Goal: Navigation & Orientation: Find specific page/section

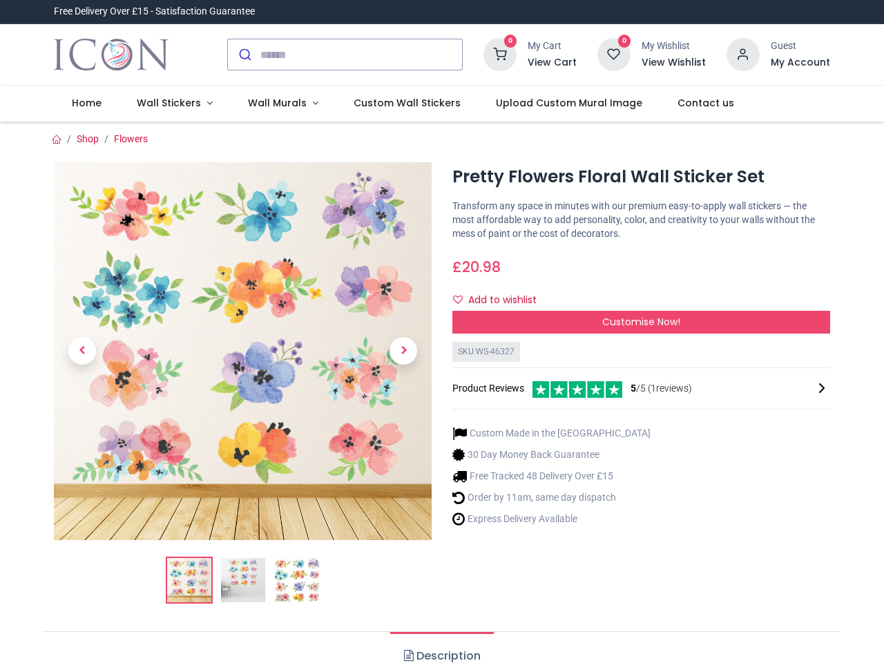
click at [442, 332] on div "× Trustpilot Product Reviews 5 /5 ( 1 reviews) [PERSON_NAME] Absolutely love th…" at bounding box center [641, 328] width 399 height 11
click at [346, 55] on input "search" at bounding box center [361, 54] width 202 height 30
click at [362, 55] on input "search" at bounding box center [361, 54] width 202 height 30
click at [555, 63] on h6 "View Cart" at bounding box center [552, 63] width 49 height 14
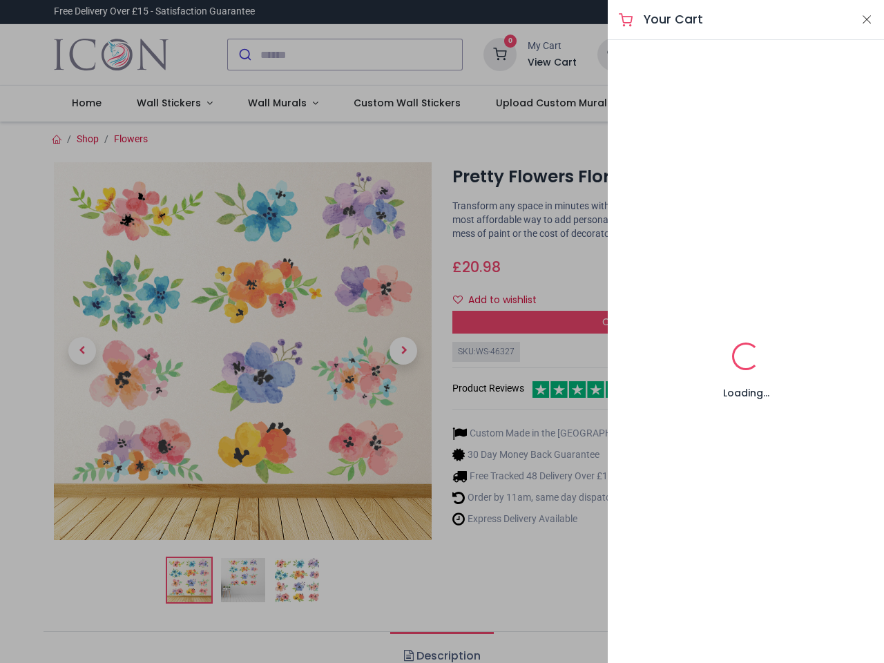
click at [744, 53] on div at bounding box center [442, 331] width 884 height 663
click at [800, 63] on h6 "My Account" at bounding box center [800, 63] width 59 height 14
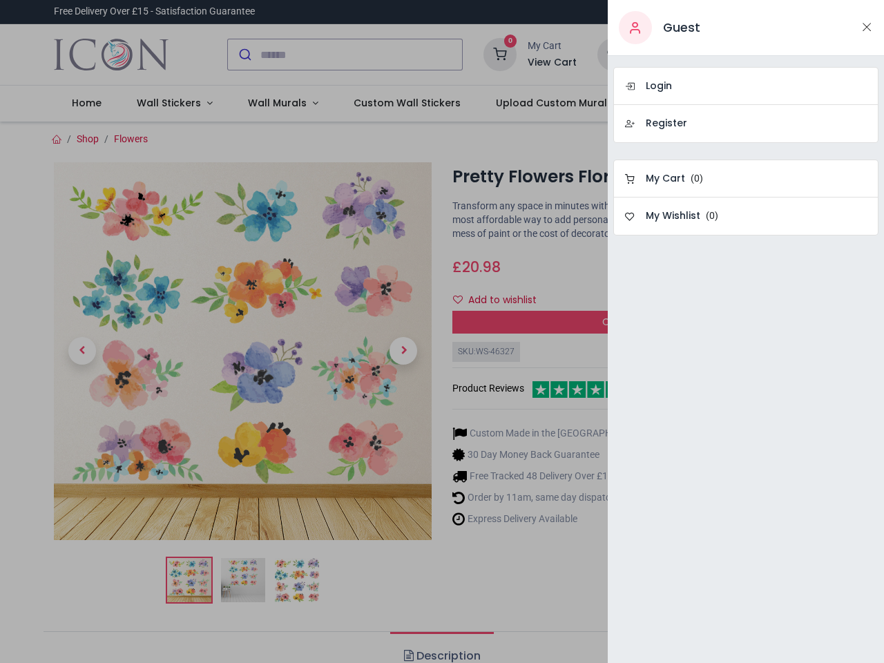
click at [171, 104] on div at bounding box center [442, 331] width 884 height 663
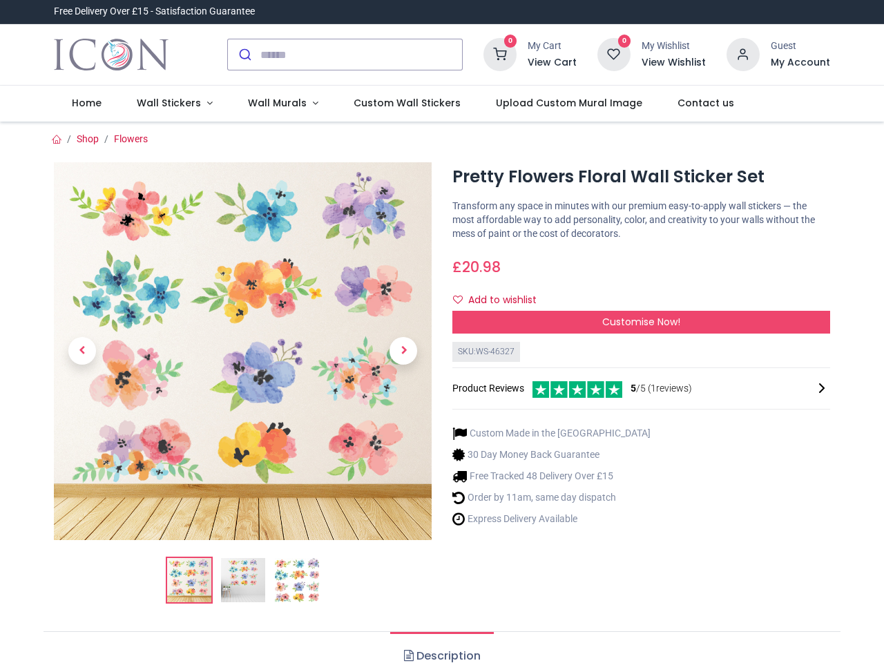
click at [277, 104] on span "Wall Murals" at bounding box center [277, 103] width 59 height 14
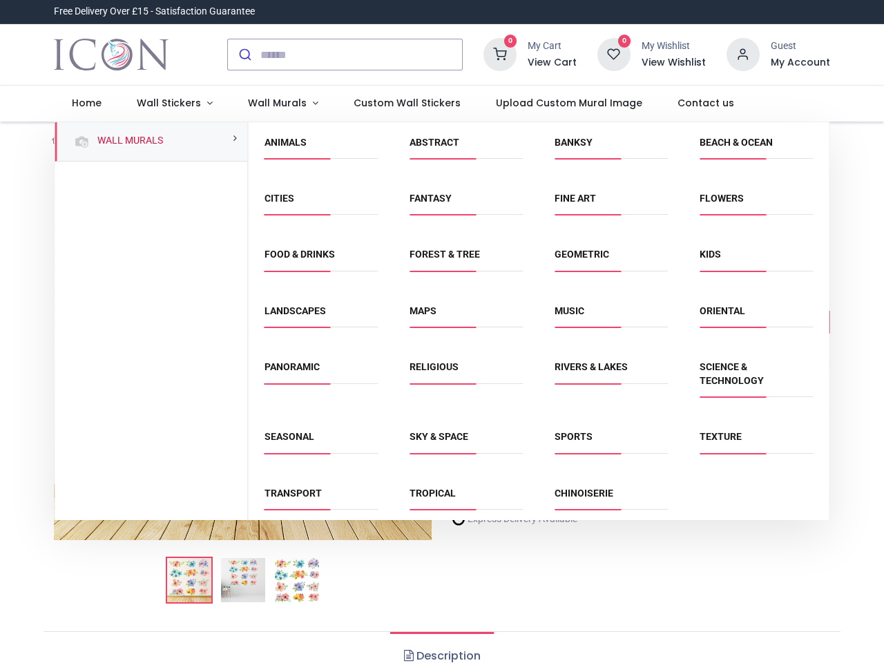
click at [441, 392] on div "Religious" at bounding box center [466, 382] width 145 height 70
